Goal: Navigation & Orientation: Understand site structure

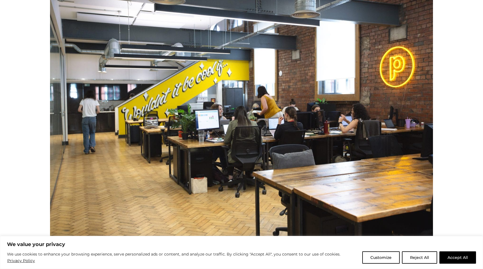
scroll to position [229, 0]
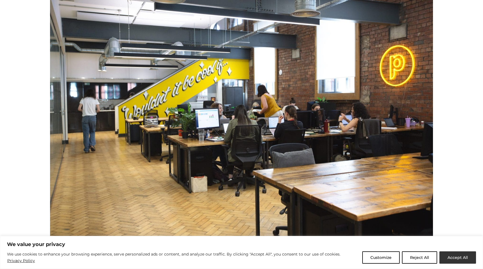
click at [452, 256] on button "Accept All" at bounding box center [458, 257] width 37 height 12
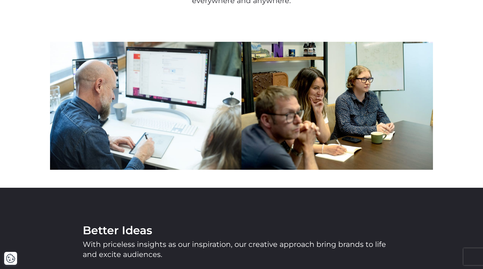
scroll to position [595, 0]
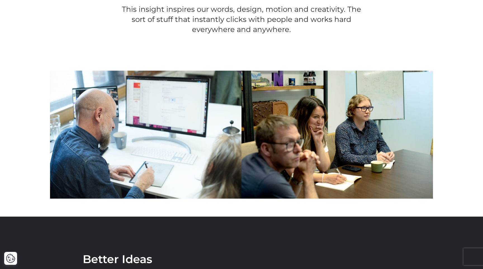
click at [172, 155] on img at bounding box center [146, 135] width 192 height 128
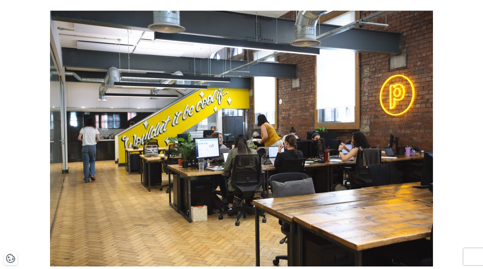
scroll to position [0, 0]
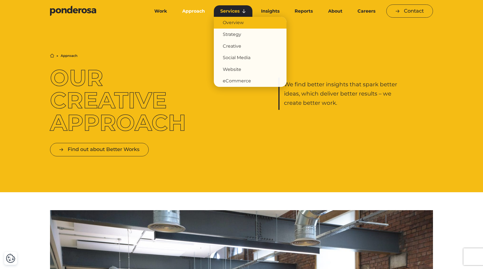
click at [231, 21] on link "Overview" at bounding box center [250, 23] width 73 height 12
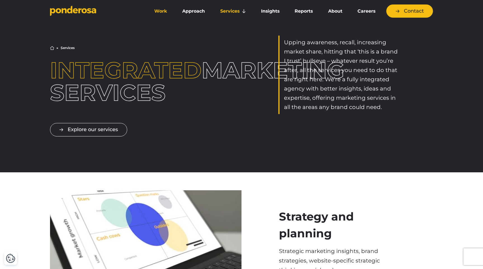
click at [153, 11] on link "Work" at bounding box center [161, 11] width 26 height 12
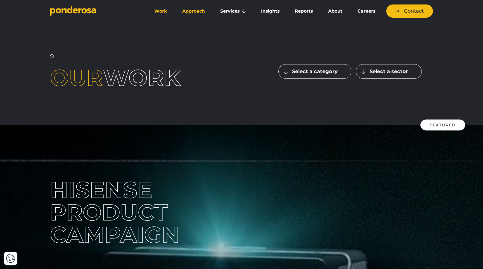
click at [189, 12] on link "Approach" at bounding box center [194, 11] width 36 height 12
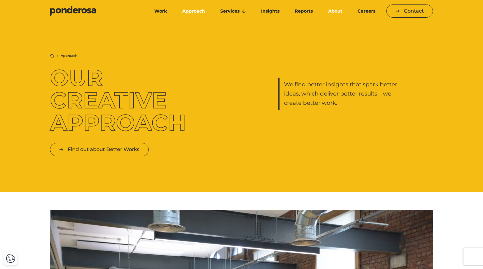
click at [338, 13] on link "About" at bounding box center [335, 11] width 27 height 12
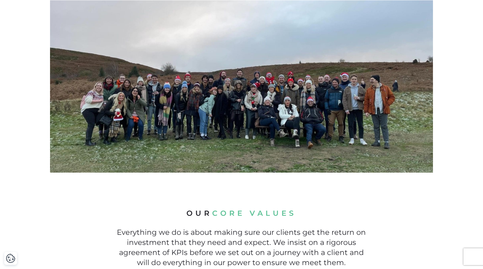
scroll to position [182, 0]
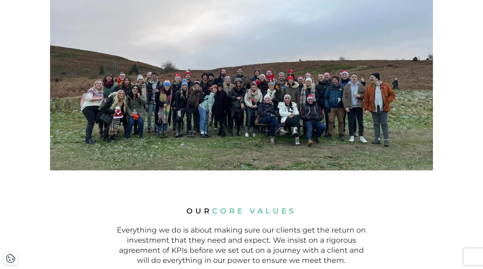
click at [408, 211] on div "Our core values Everything we do is about making sure our clients get the retur…" at bounding box center [241, 235] width 483 height 131
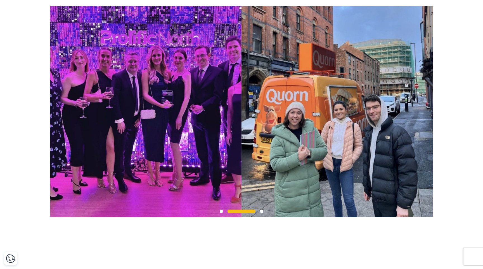
scroll to position [477, 0]
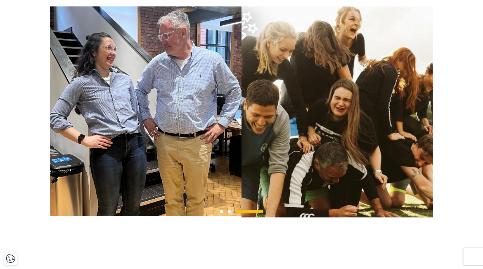
drag, startPoint x: 249, startPoint y: 218, endPoint x: 241, endPoint y: 218, distance: 8.1
click at [241, 213] on span at bounding box center [250, 211] width 28 height 3
drag, startPoint x: 240, startPoint y: 218, endPoint x: 235, endPoint y: 219, distance: 4.6
click at [239, 213] on span at bounding box center [250, 211] width 28 height 3
click at [220, 213] on span at bounding box center [221, 211] width 3 height 3
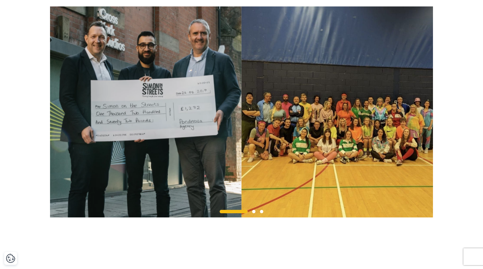
click at [220, 213] on span at bounding box center [234, 211] width 28 height 3
click at [254, 213] on span at bounding box center [253, 211] width 3 height 3
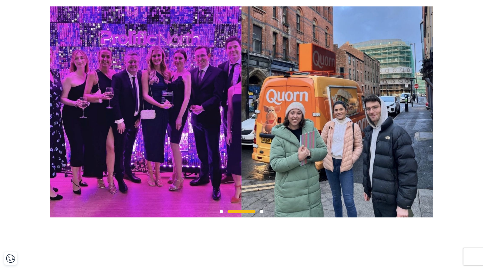
click at [262, 213] on span at bounding box center [261, 211] width 3 height 3
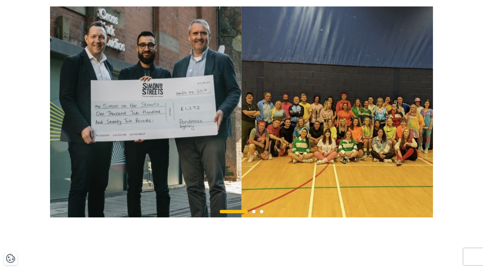
click at [254, 213] on span at bounding box center [253, 211] width 3 height 3
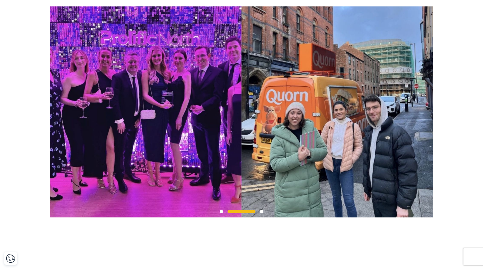
drag, startPoint x: 254, startPoint y: 219, endPoint x: 245, endPoint y: 225, distance: 11.3
click at [255, 229] on div "Home ▶︎ About About Ponderosa Founded in [DATE], Ponderosa is a marketing agenc…" at bounding box center [241, 211] width 483 height 1340
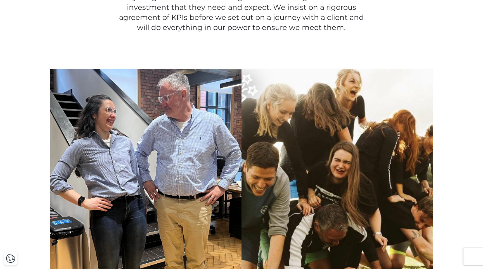
scroll to position [418, 0]
